Goal: Navigation & Orientation: Understand site structure

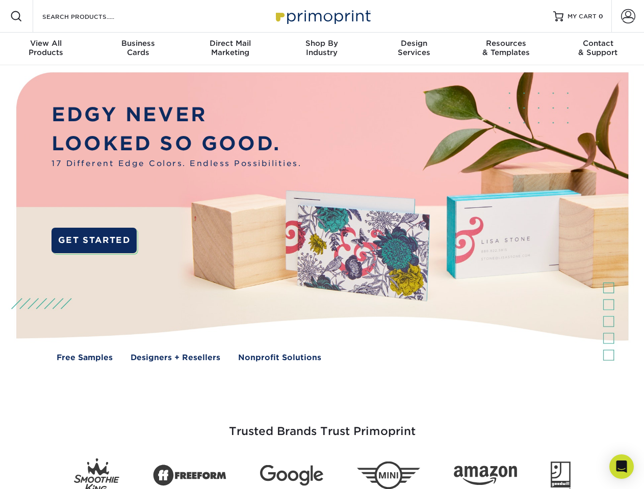
click at [322, 245] on img at bounding box center [321, 224] width 637 height 318
click at [16, 16] on span at bounding box center [16, 16] width 12 height 12
click at [627, 16] on span at bounding box center [628, 16] width 14 height 14
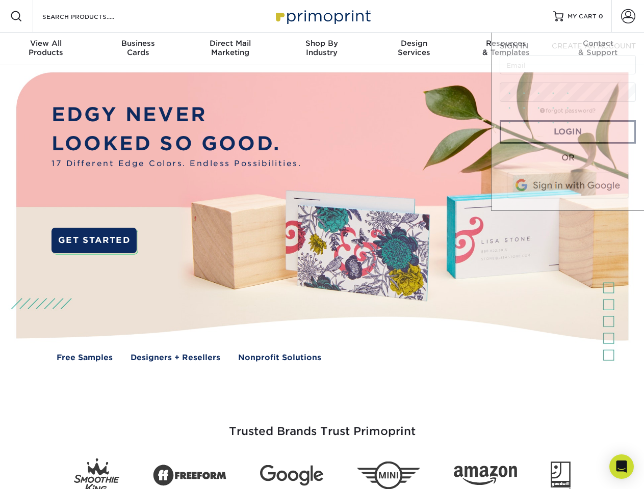
click at [46, 49] on div "View All Products" at bounding box center [46, 48] width 92 height 18
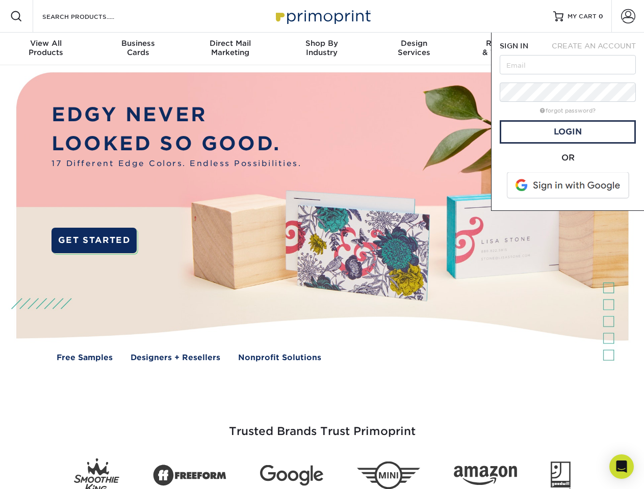
click at [138, 49] on div "Business Cards" at bounding box center [138, 48] width 92 height 18
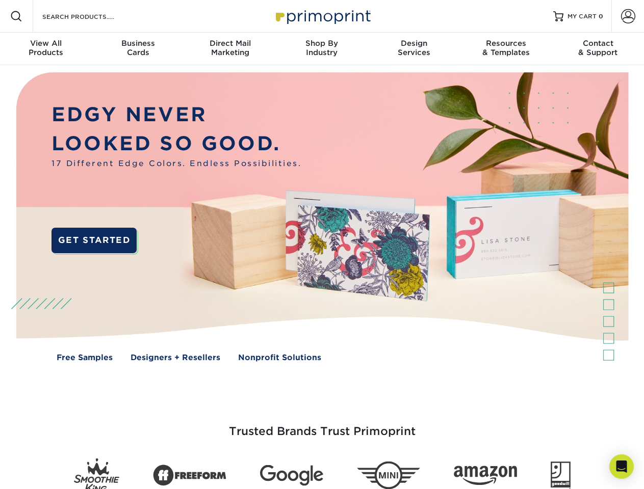
click at [230, 49] on div "Direct Mail Marketing" at bounding box center [230, 48] width 92 height 18
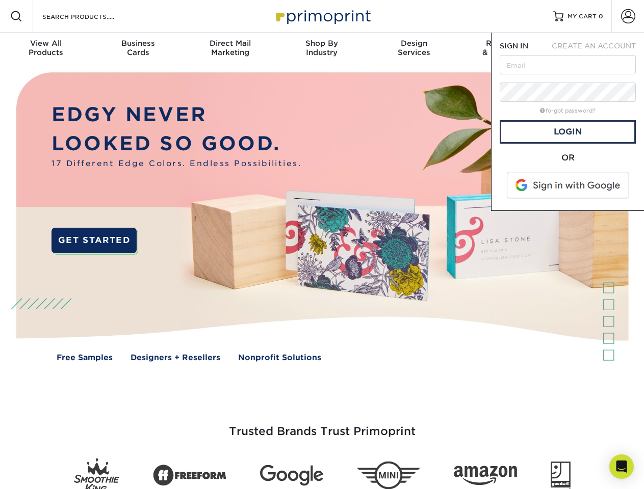
click at [322, 49] on div "Shop By Industry" at bounding box center [322, 48] width 92 height 18
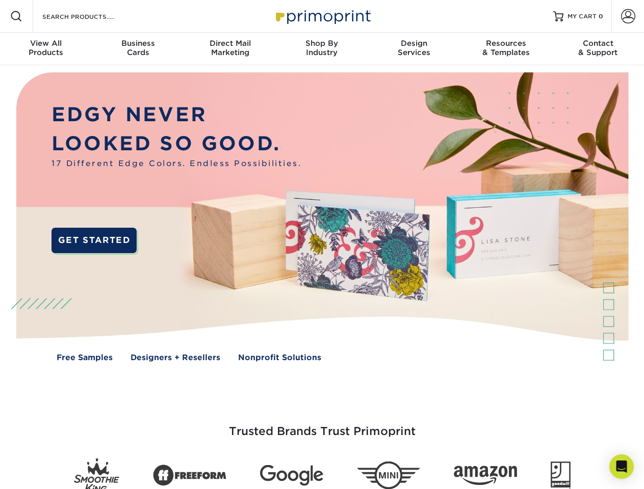
click at [414, 49] on div "Design Services" at bounding box center [414, 48] width 92 height 18
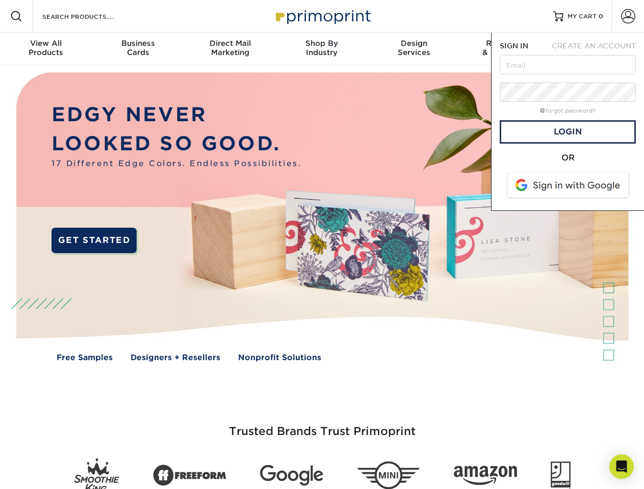
click at [506, 49] on span "SIGN IN" at bounding box center [513, 46] width 29 height 8
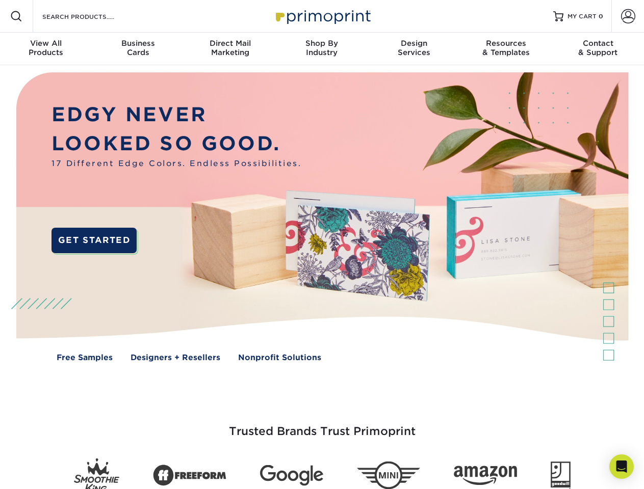
click at [598, 49] on div "Contact & Support" at bounding box center [598, 48] width 92 height 18
